Goal: Information Seeking & Learning: Find specific fact

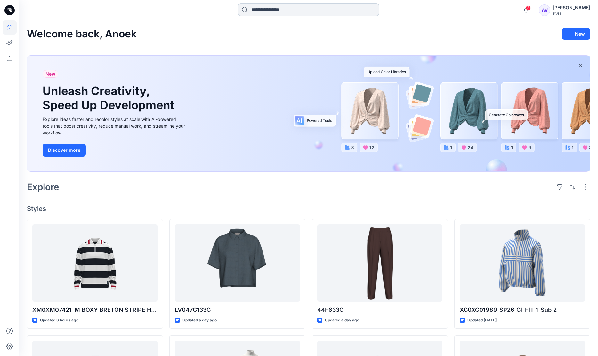
click at [288, 10] on input at bounding box center [308, 9] width 141 height 13
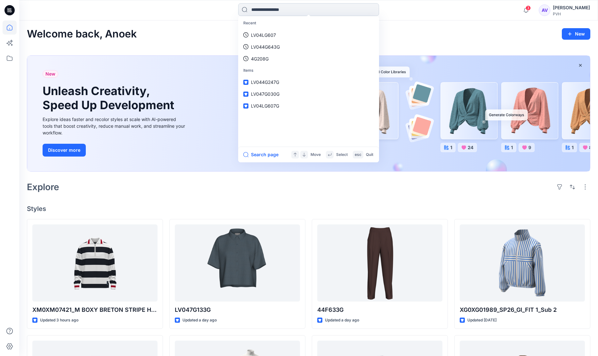
paste input "**********"
type input "**********"
click at [268, 32] on mark "LV04LG607G" at bounding box center [266, 34] width 30 height 7
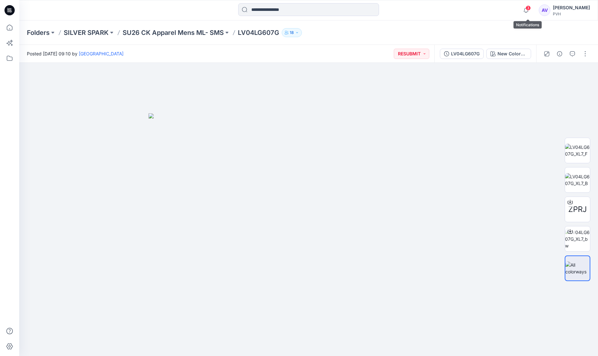
click at [527, 8] on span "3" at bounding box center [527, 7] width 5 height 5
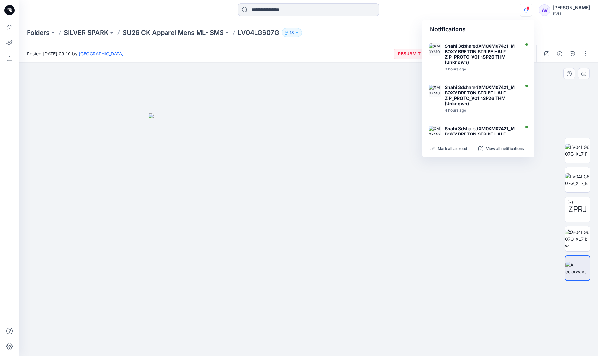
click at [385, 127] on img at bounding box center [308, 234] width 320 height 242
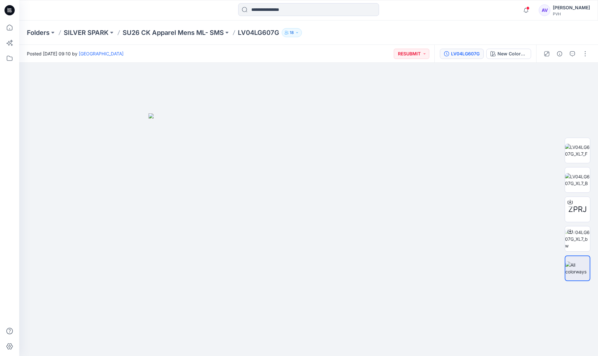
click at [470, 54] on div "LV04LG607G" at bounding box center [465, 53] width 28 height 7
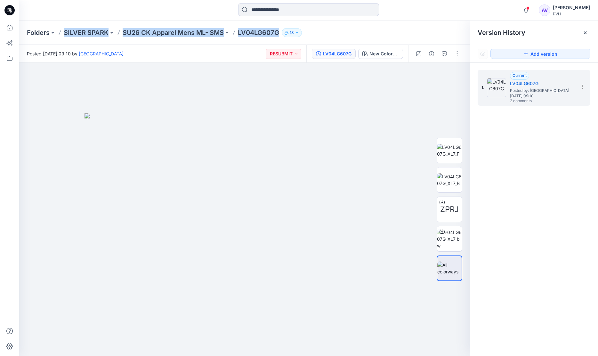
drag, startPoint x: 279, startPoint y: 33, endPoint x: 52, endPoint y: 39, distance: 226.6
click at [52, 39] on div "Folders SILVER SPARK SU26 CK Apparel Mens ML- SMS LV04LG607G 18" at bounding box center [308, 32] width 578 height 24
click at [122, 102] on div at bounding box center [244, 209] width 450 height 293
copy div "SILVER SPARK SU26 CK Apparel Mens ML- SMS LV04LG607G"
